Goal: Information Seeking & Learning: Learn about a topic

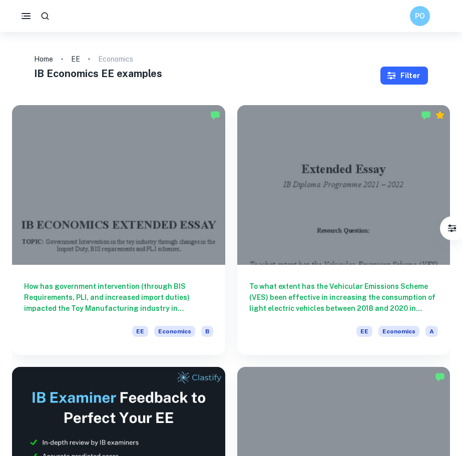
click at [390, 74] on icon "button" at bounding box center [391, 76] width 9 height 8
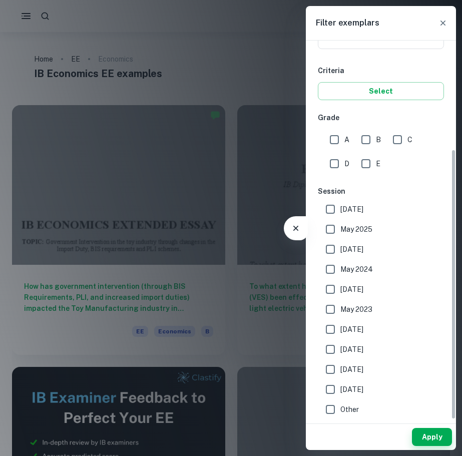
scroll to position [152, 0]
click at [347, 204] on span "[DATE]" at bounding box center [351, 209] width 23 height 11
click at [340, 204] on input "[DATE]" at bounding box center [330, 209] width 20 height 20
checkbox input "true"
click at [351, 228] on span "May 2025" at bounding box center [356, 229] width 32 height 11
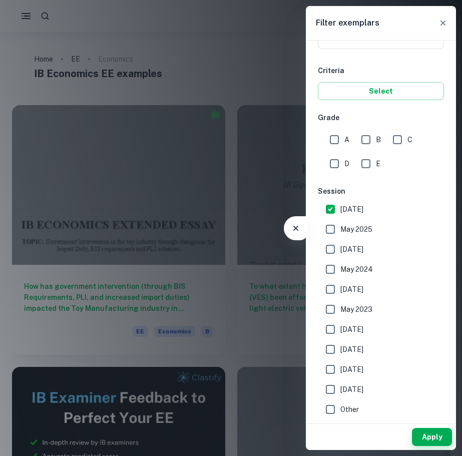
click at [340, 228] on input "May 2025" at bounding box center [330, 229] width 20 height 20
checkbox input "true"
click at [353, 250] on span "[DATE]" at bounding box center [351, 249] width 23 height 11
click at [340, 250] on input "[DATE]" at bounding box center [330, 249] width 20 height 20
checkbox input "true"
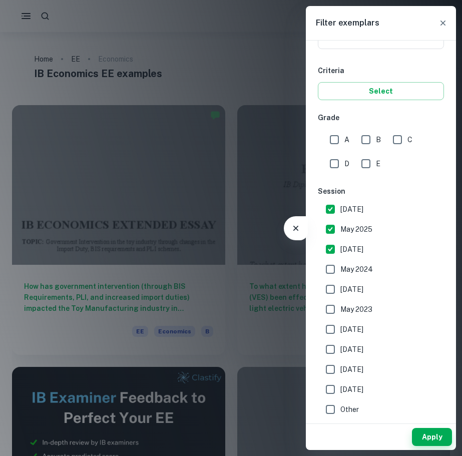
click at [363, 269] on span "May 2024" at bounding box center [356, 269] width 33 height 11
click at [340, 269] on input "May 2024" at bounding box center [330, 269] width 20 height 20
checkbox input "true"
click at [363, 292] on span "[DATE]" at bounding box center [351, 289] width 23 height 11
click at [340, 292] on input "[DATE]" at bounding box center [330, 289] width 20 height 20
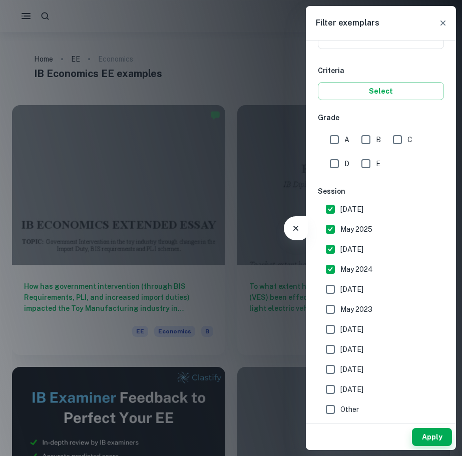
checkbox input "true"
click at [370, 308] on span "May 2023" at bounding box center [356, 309] width 32 height 11
click at [340, 308] on input "May 2023" at bounding box center [330, 309] width 20 height 20
checkbox input "true"
click at [434, 430] on button "Apply" at bounding box center [432, 437] width 40 height 18
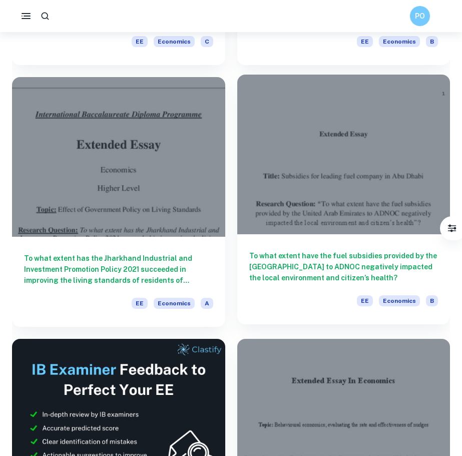
scroll to position [2123, 0]
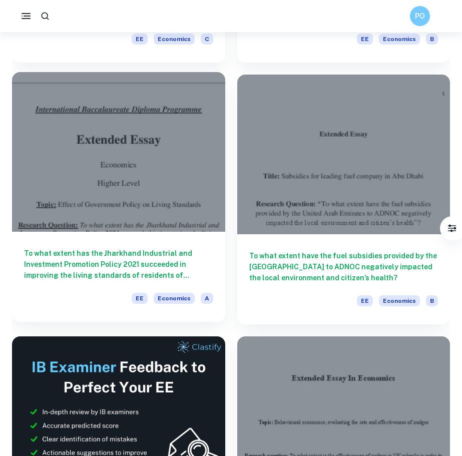
click at [150, 217] on div at bounding box center [118, 152] width 213 height 160
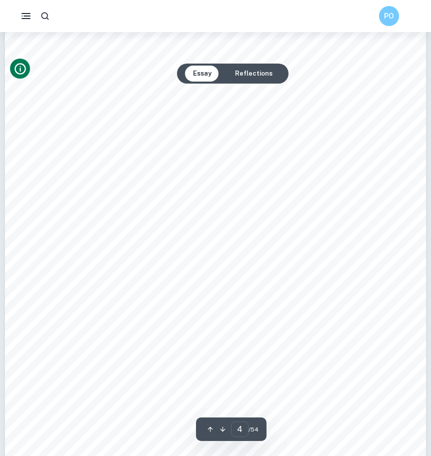
scroll to position [1976, 0]
click at [250, 72] on button "Reflections" at bounding box center [254, 74] width 54 height 16
click at [205, 74] on button "Essay" at bounding box center [202, 74] width 35 height 16
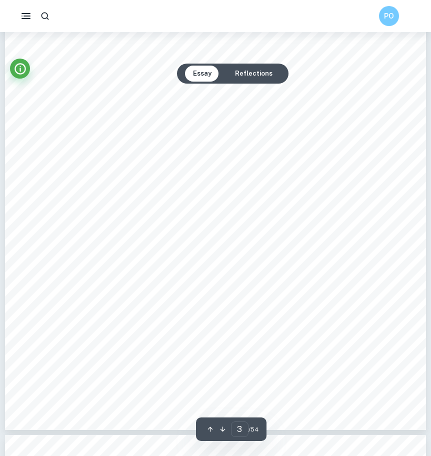
type input "4"
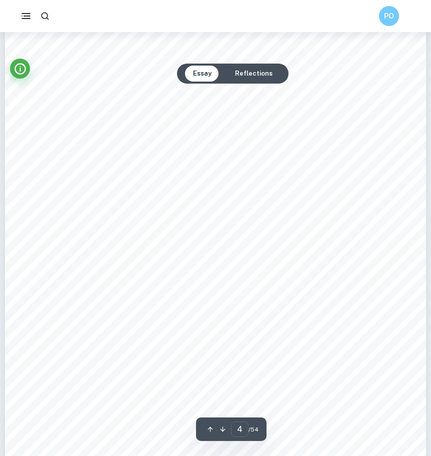
scroll to position [1962, 0]
